Goal: Information Seeking & Learning: Understand process/instructions

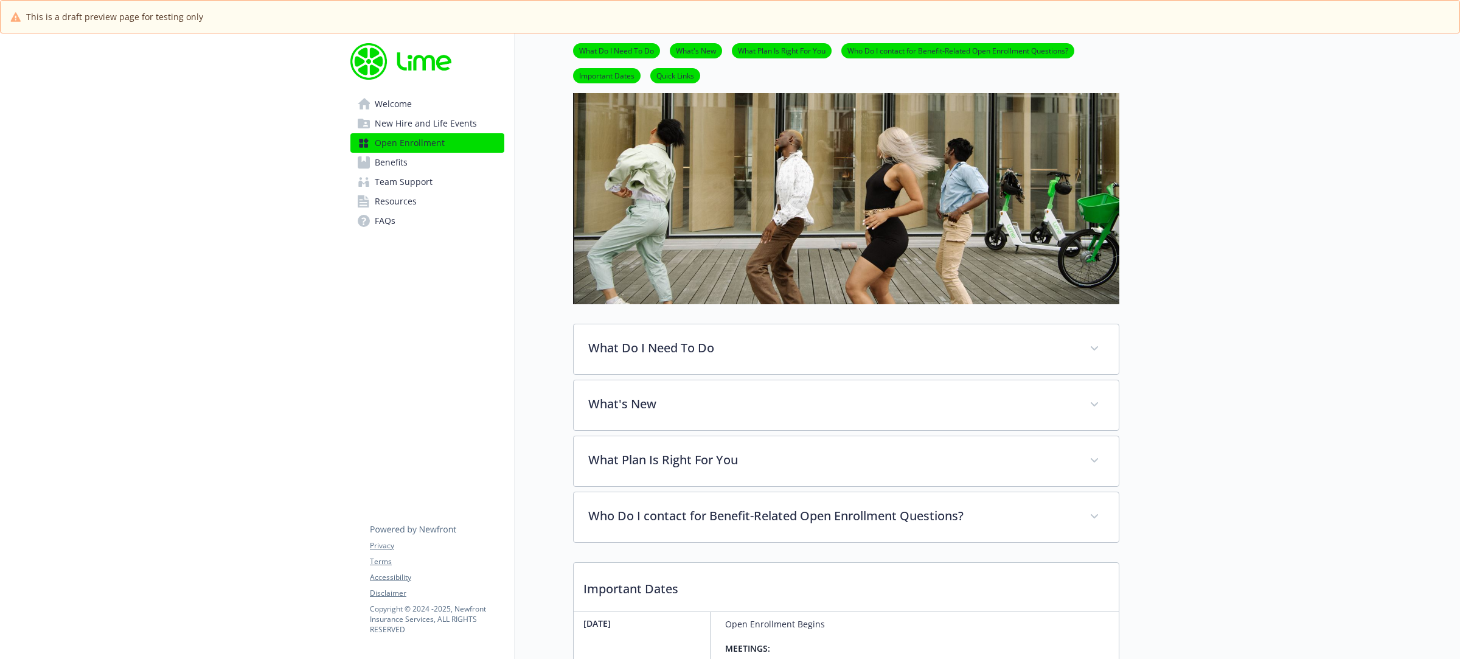
scroll to position [111, 0]
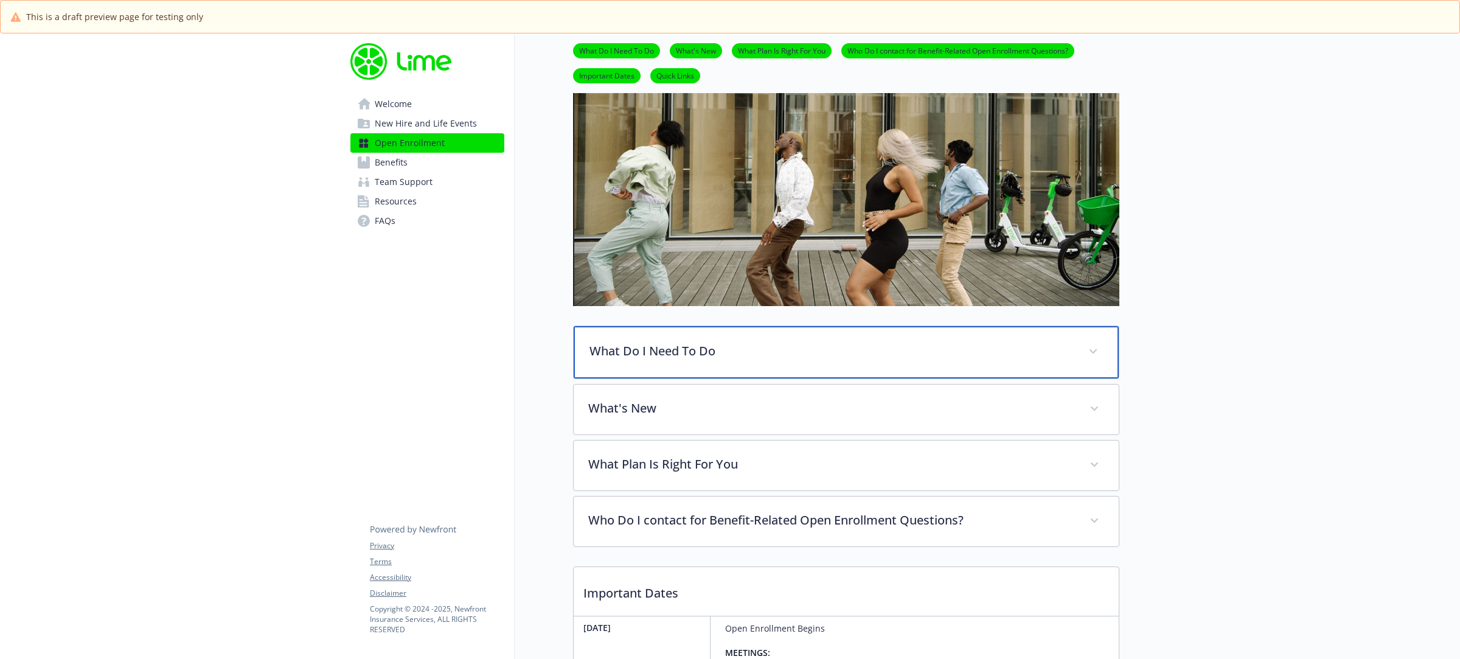
click at [697, 345] on p "What Do I Need To Do" at bounding box center [832, 351] width 484 height 18
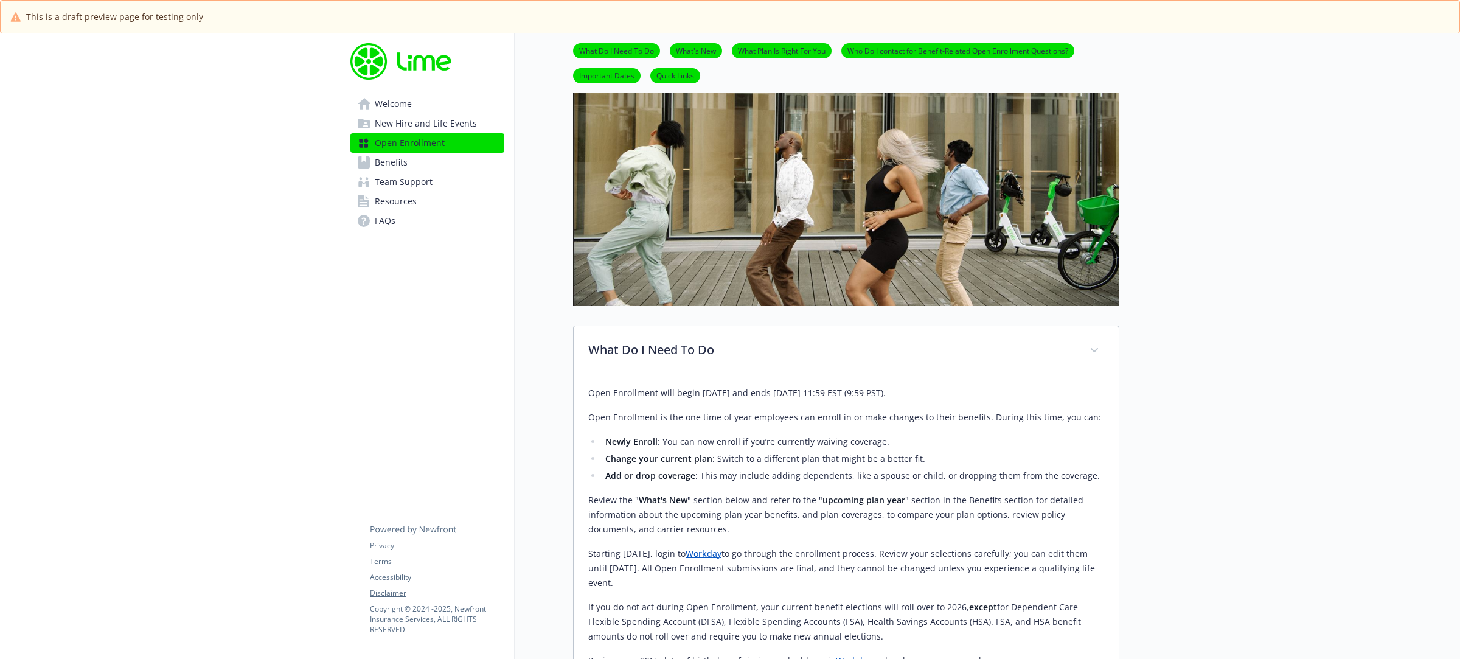
click at [382, 196] on span "Resources" at bounding box center [396, 201] width 42 height 19
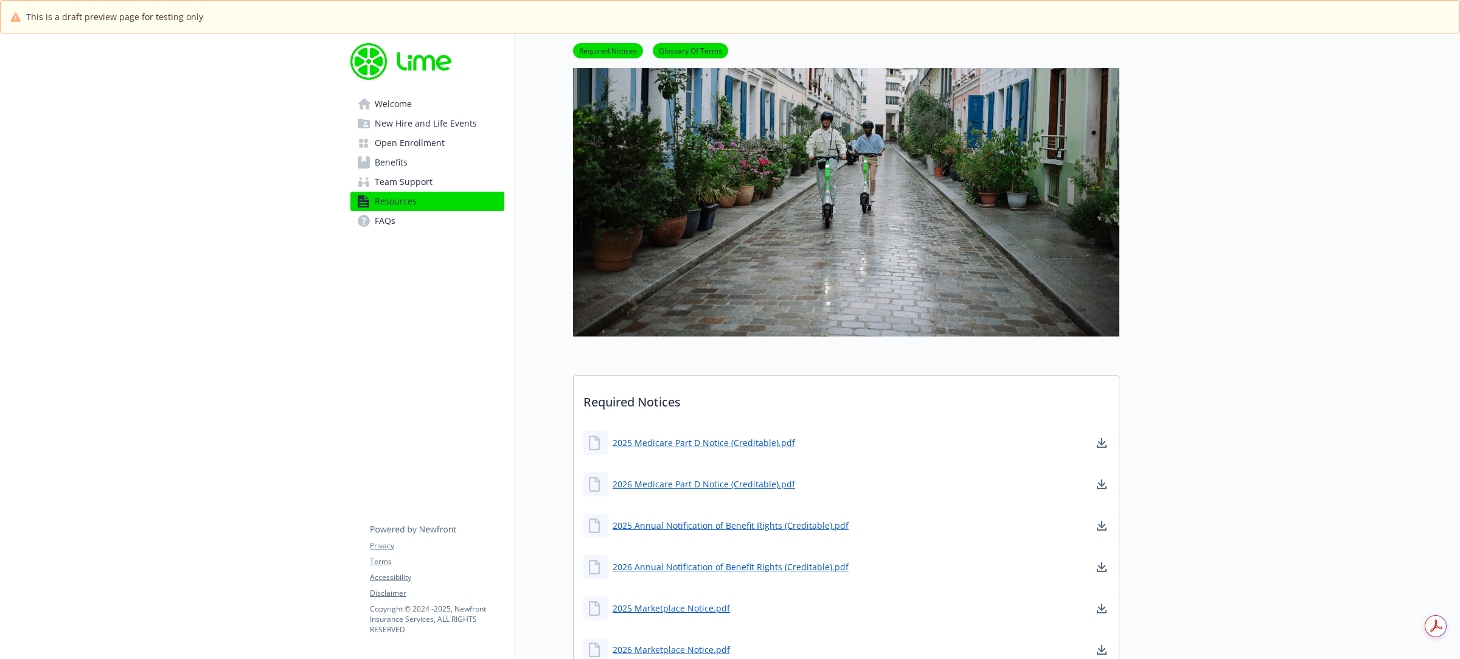
scroll to position [159, 0]
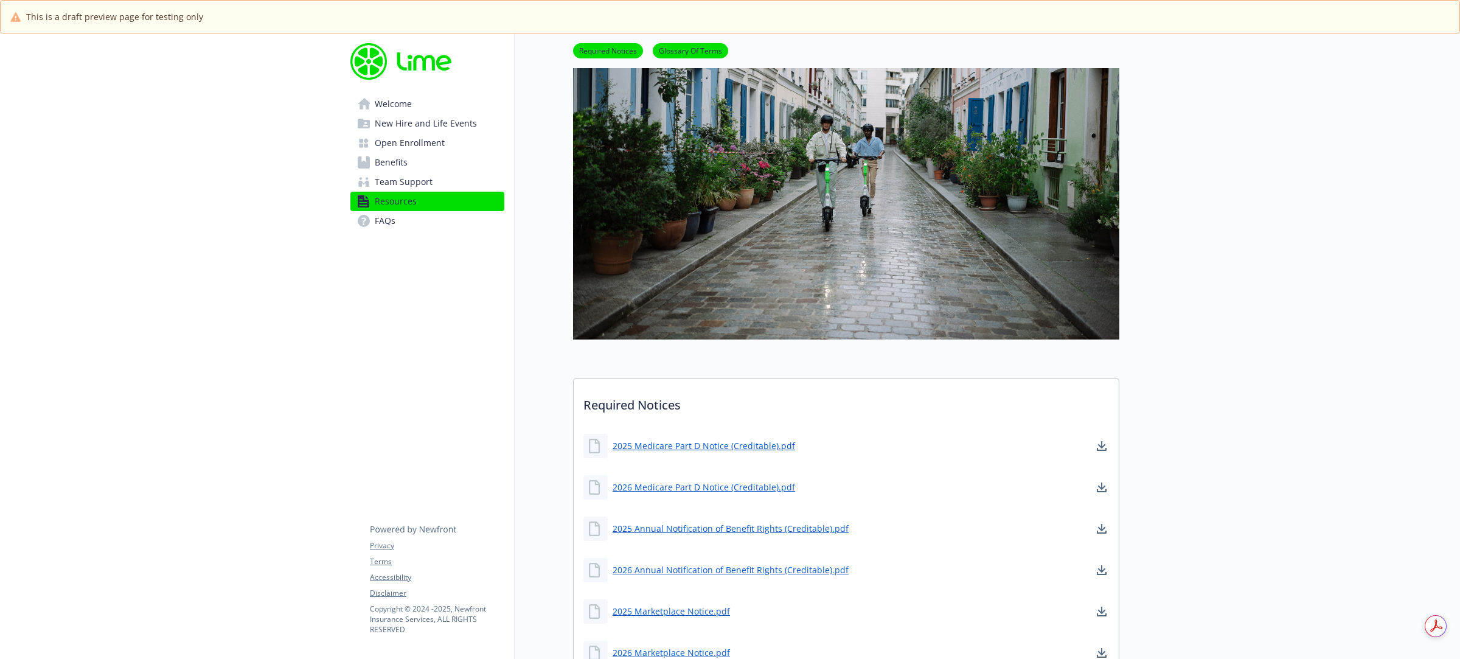
click at [415, 141] on span "Open Enrollment" at bounding box center [410, 142] width 70 height 19
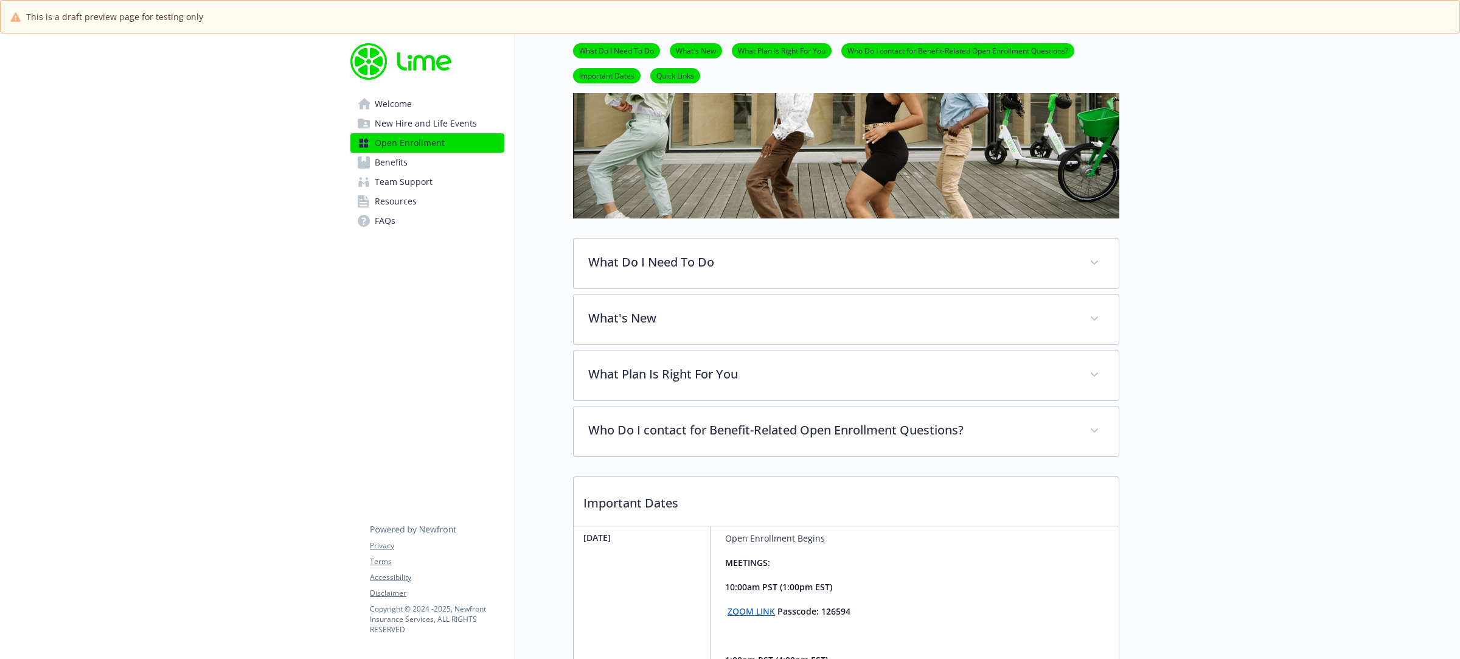
scroll to position [187, 0]
